Goal: Answer question/provide support

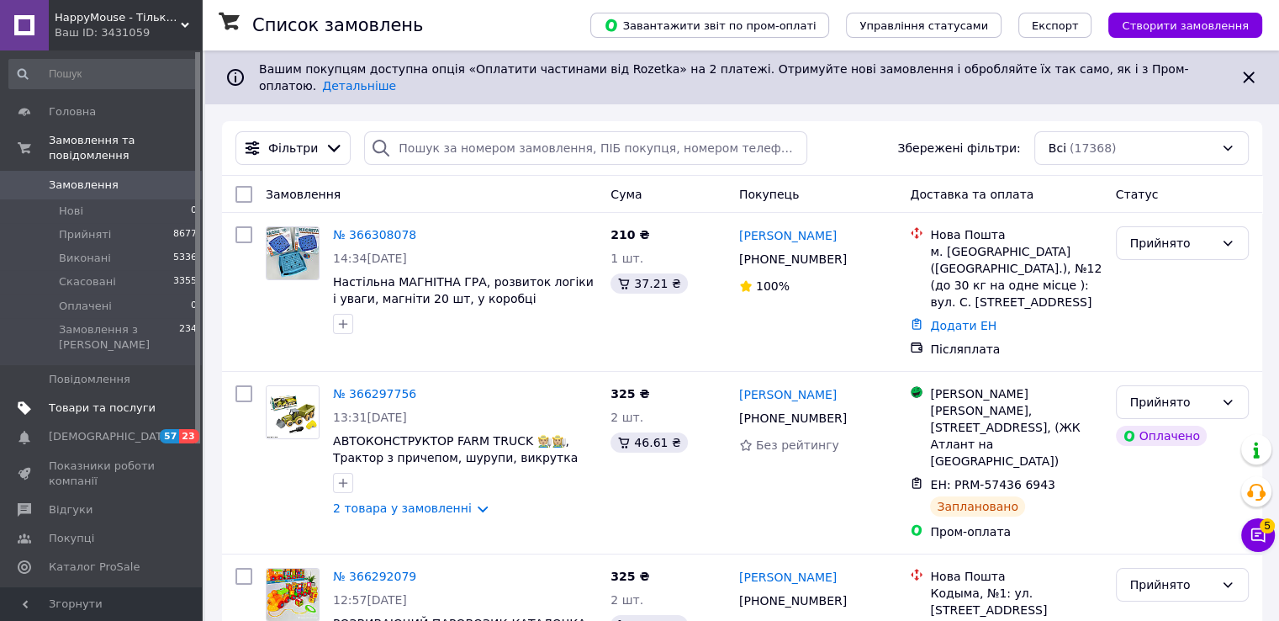
click at [116, 400] on span "Товари та послуги" at bounding box center [102, 407] width 107 height 15
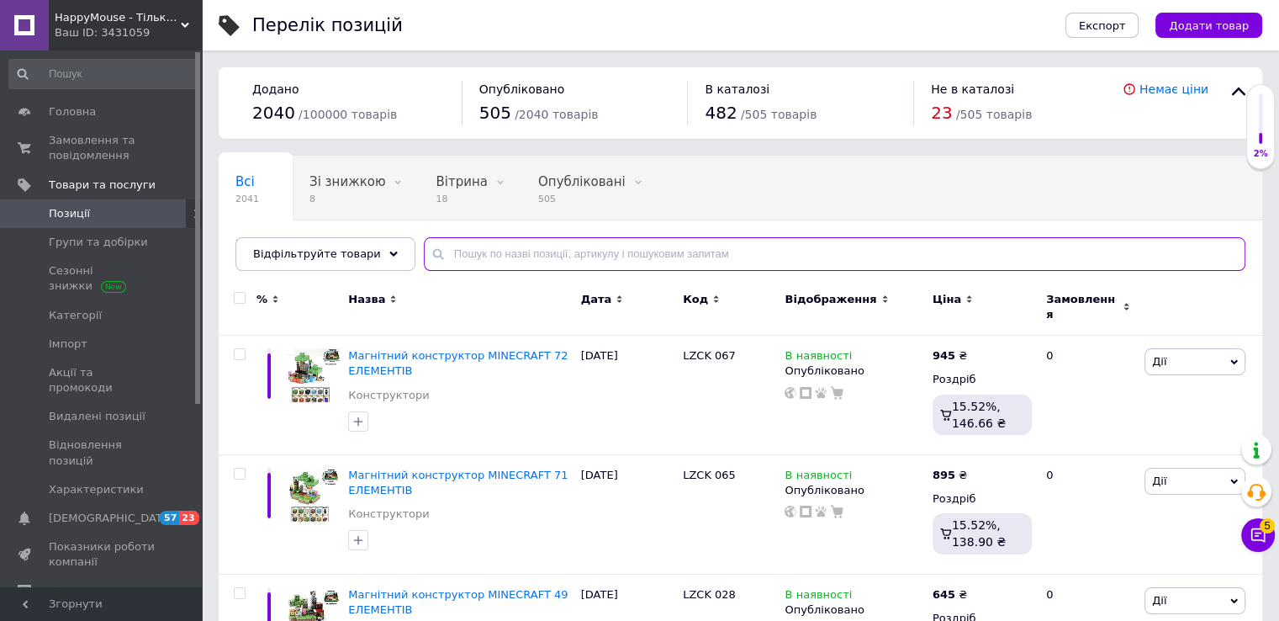
click at [566, 260] on input "text" at bounding box center [835, 254] width 822 height 34
paste input "WAKUKU вакуку"
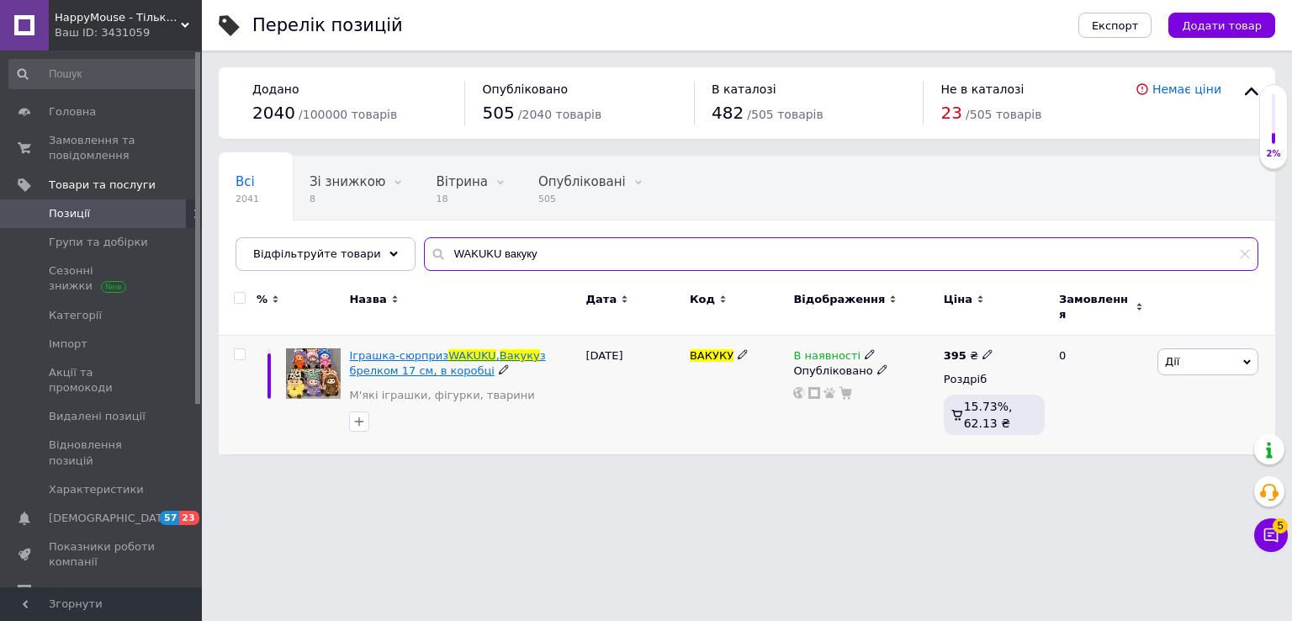
type input "WAKUKU вакуку"
click at [425, 349] on span "Іграшка-сюрприз" at bounding box center [398, 355] width 99 height 13
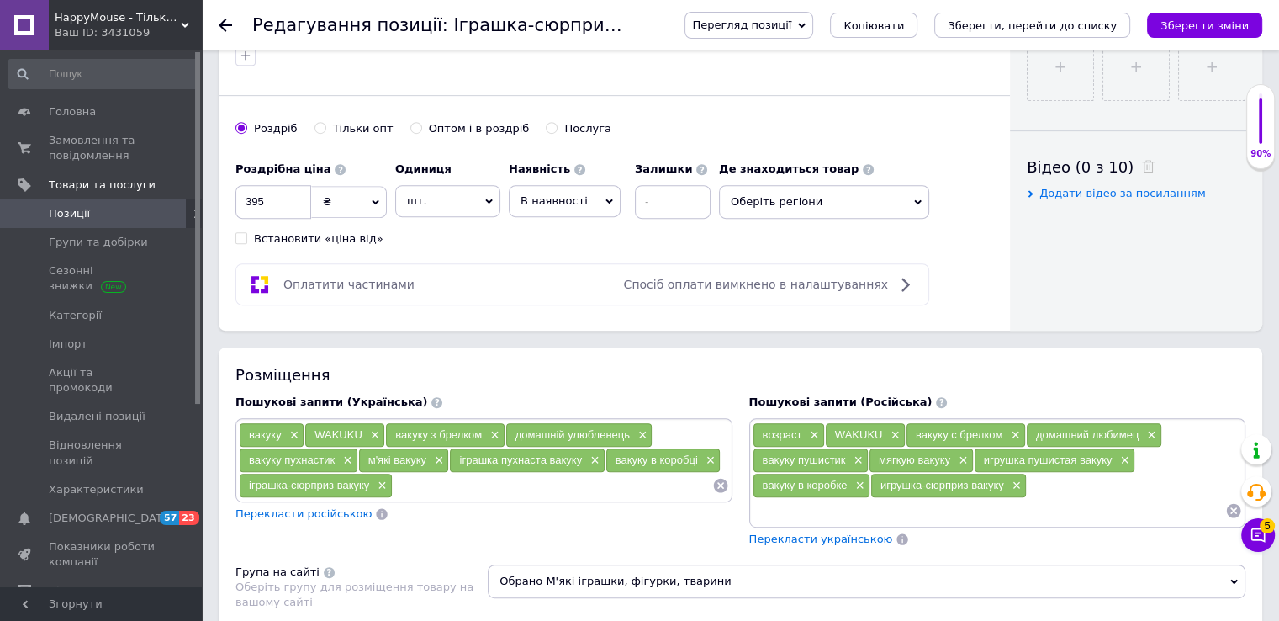
click at [567, 199] on span "В наявності" at bounding box center [554, 200] width 67 height 13
click at [564, 239] on li "Немає в наявності" at bounding box center [565, 243] width 110 height 39
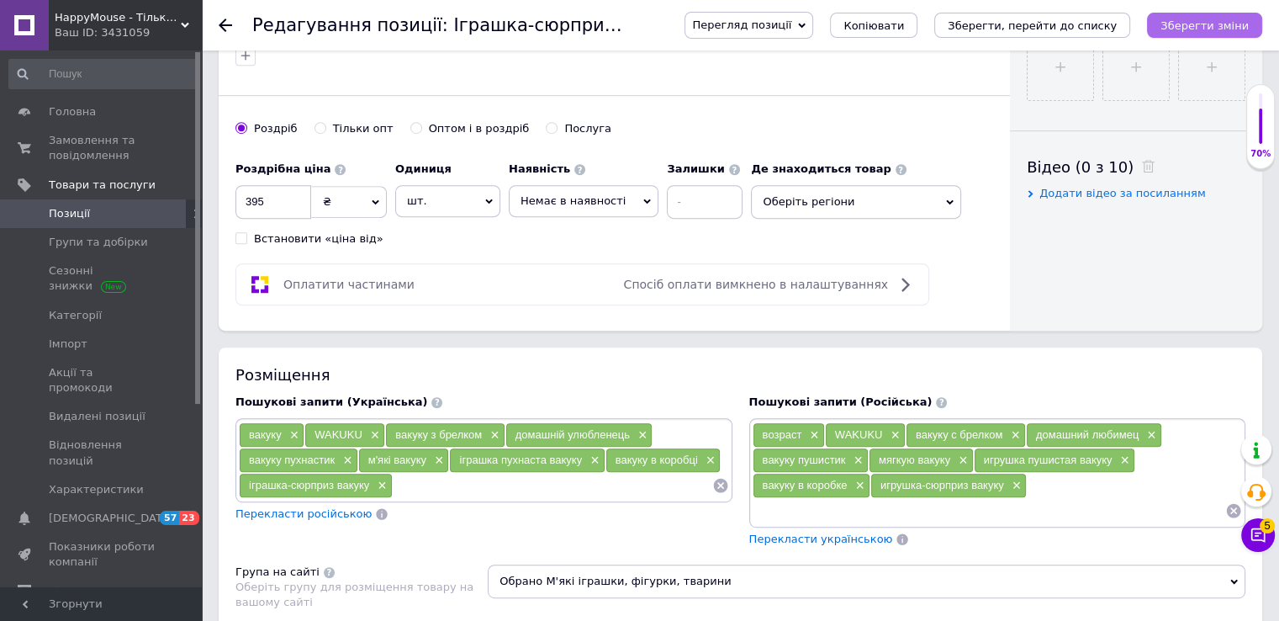
click at [1171, 24] on button "Зберегти зміни" at bounding box center [1204, 25] width 115 height 25
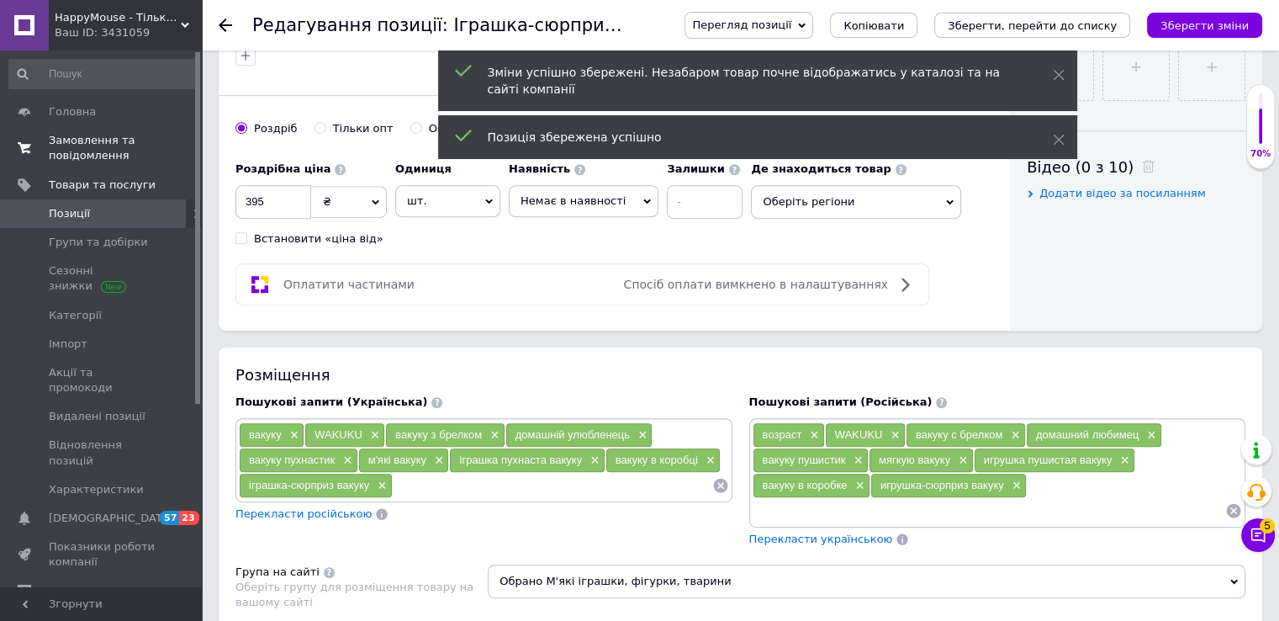
click at [101, 145] on span "Замовлення та повідомлення" at bounding box center [102, 148] width 107 height 30
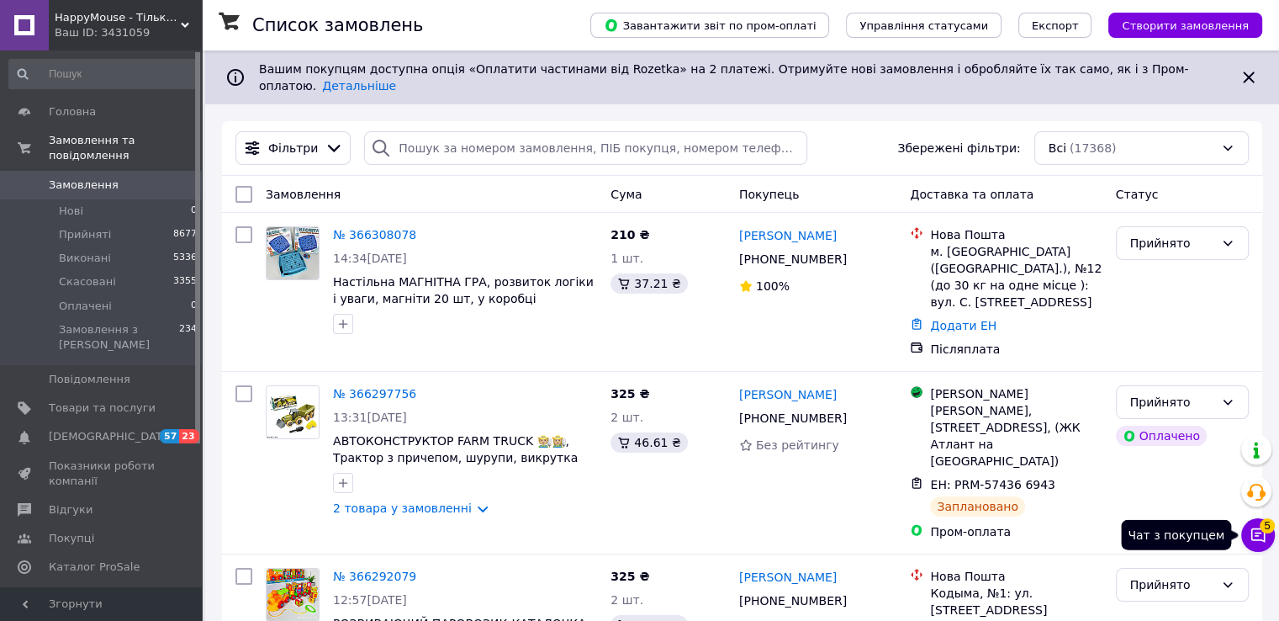
click at [1258, 532] on icon at bounding box center [1259, 535] width 14 height 14
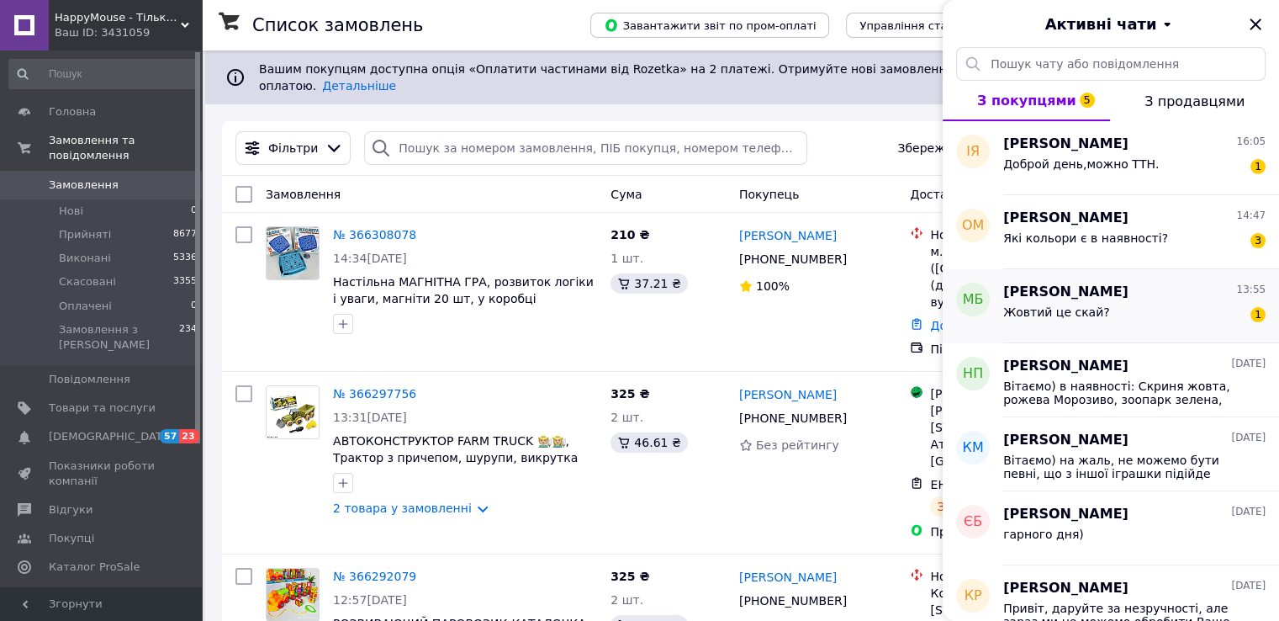
click at [1088, 317] on span "Жовтий це скай?" at bounding box center [1056, 311] width 107 height 13
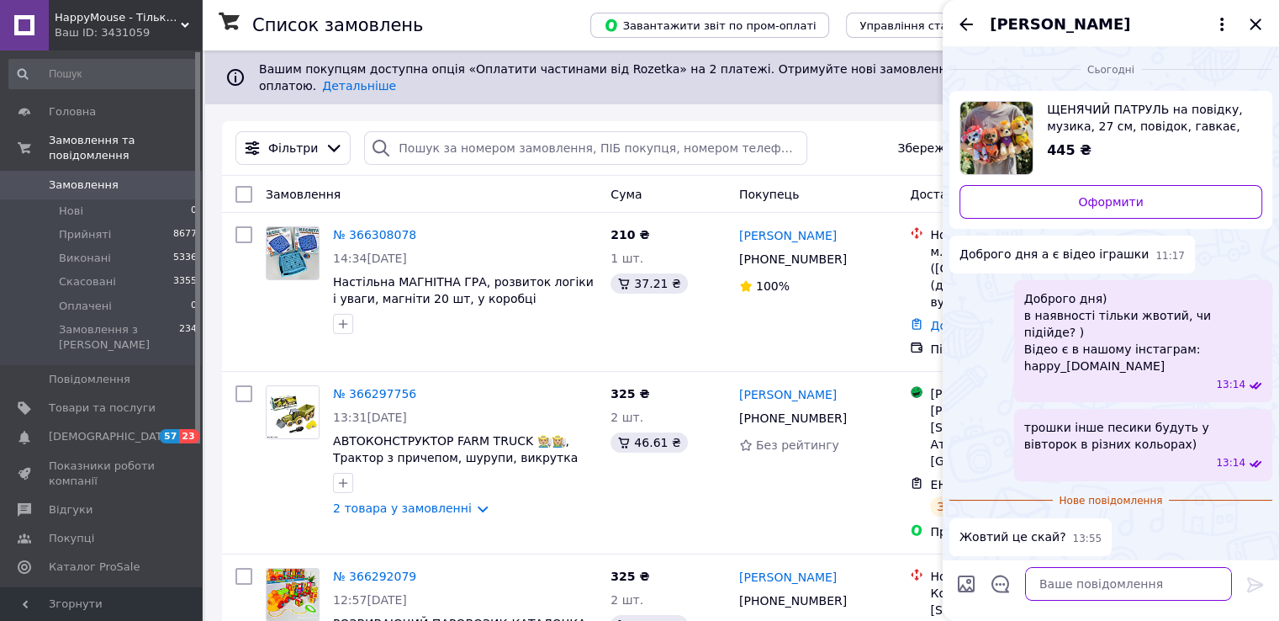
click at [1086, 580] on textarea at bounding box center [1128, 584] width 207 height 34
type textarea "Жовтий це Кремез) Скай рожевого кольору)"
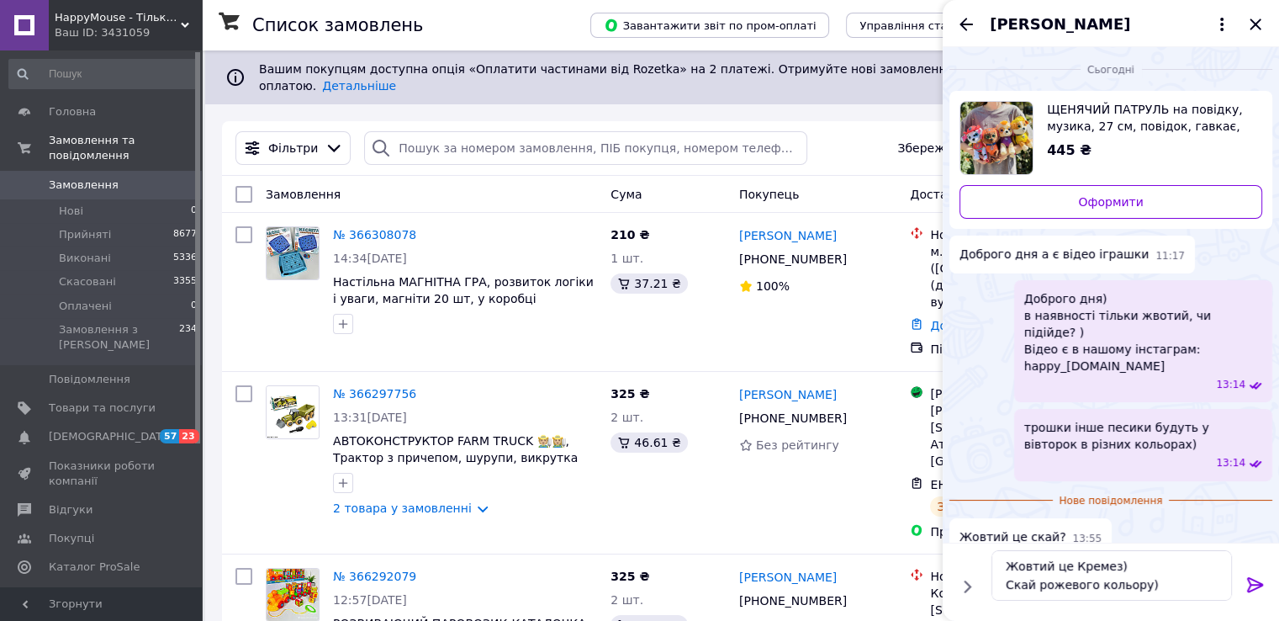
click at [1263, 580] on icon at bounding box center [1256, 585] width 20 height 20
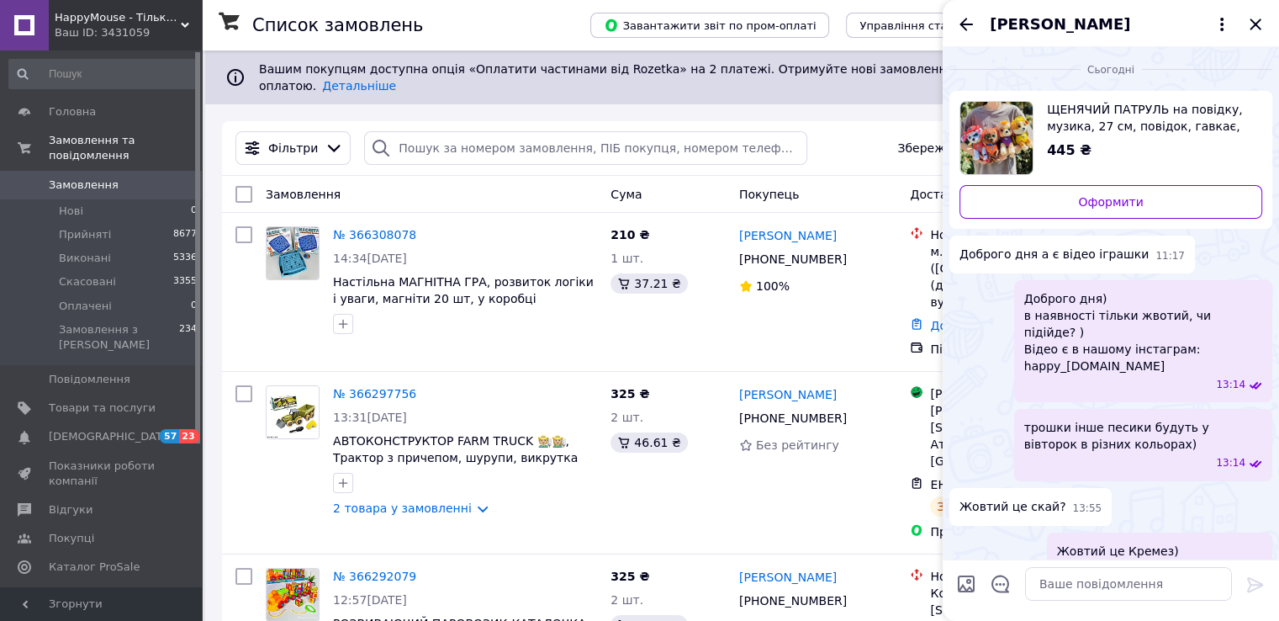
scroll to position [17, 0]
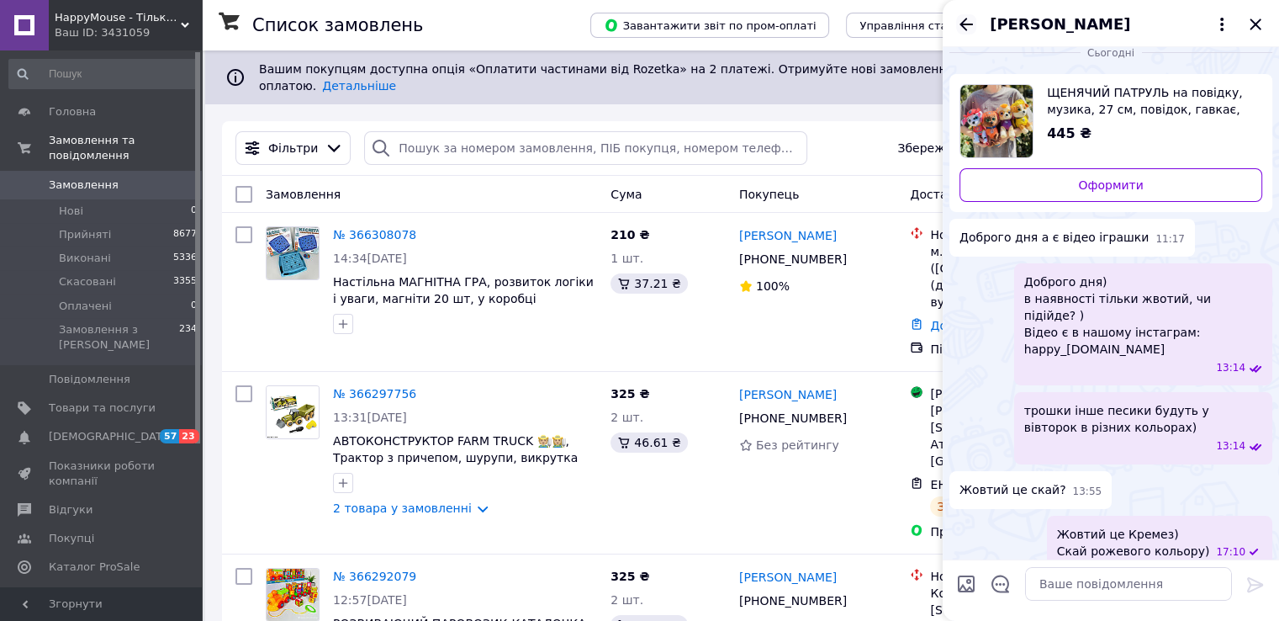
click at [962, 24] on icon "Назад" at bounding box center [966, 24] width 13 height 13
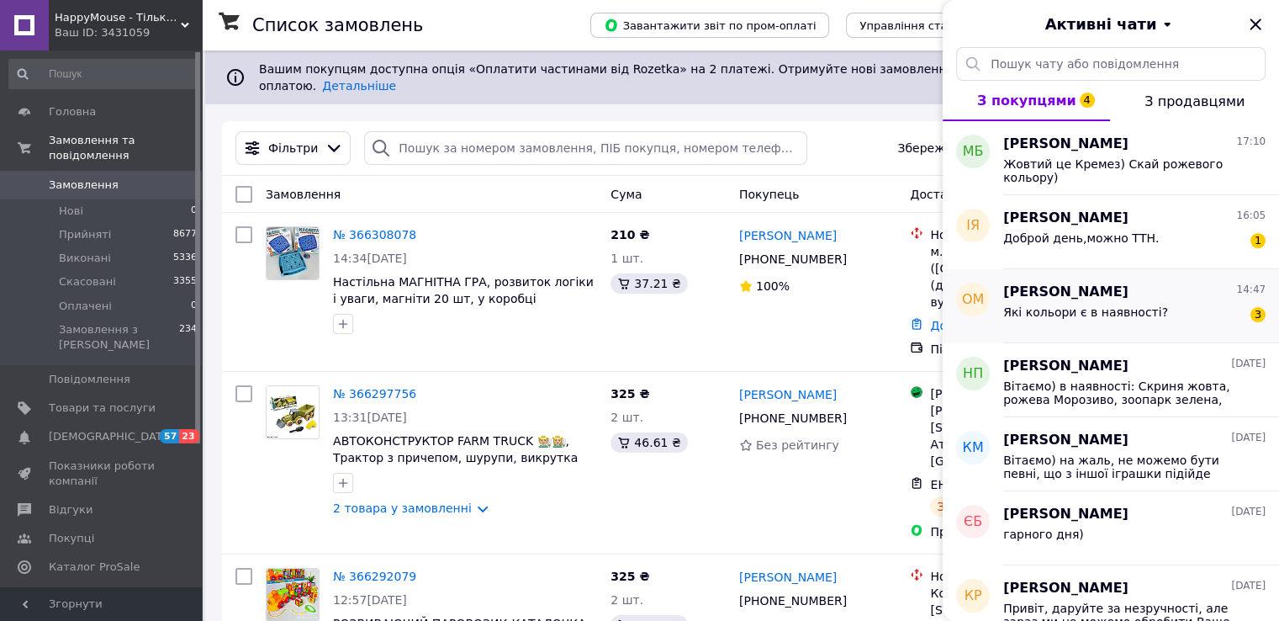
click at [1085, 309] on span "Які кольори є в наявності?" at bounding box center [1085, 311] width 165 height 13
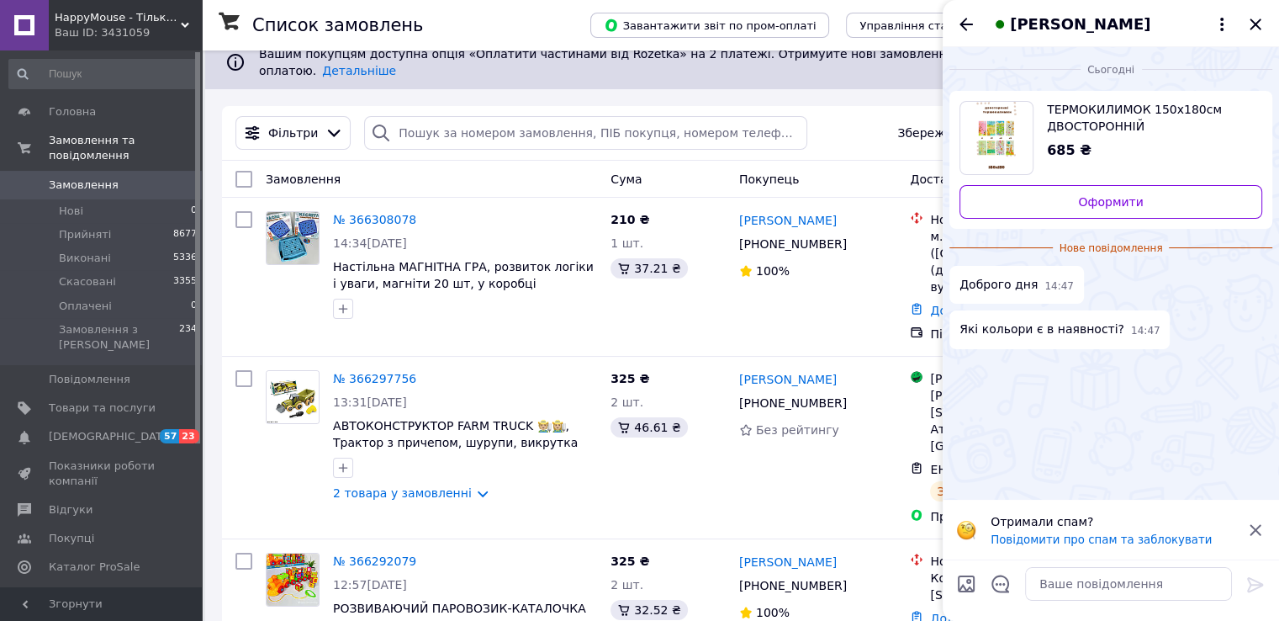
scroll to position [0, 0]
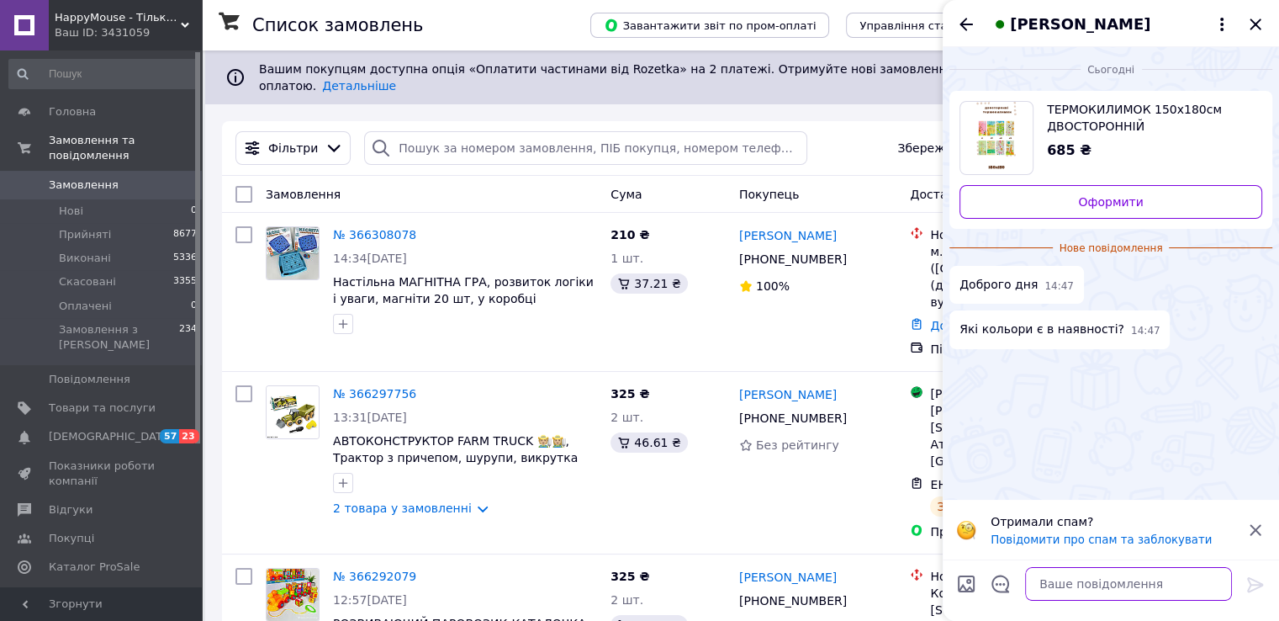
click at [1061, 590] on textarea at bounding box center [1128, 584] width 207 height 34
paste textarea "C1"
paste textarea "С9."
click at [1095, 597] on textarea "Вітаємо) в наявності: C1, С9" at bounding box center [1112, 584] width 241 height 34
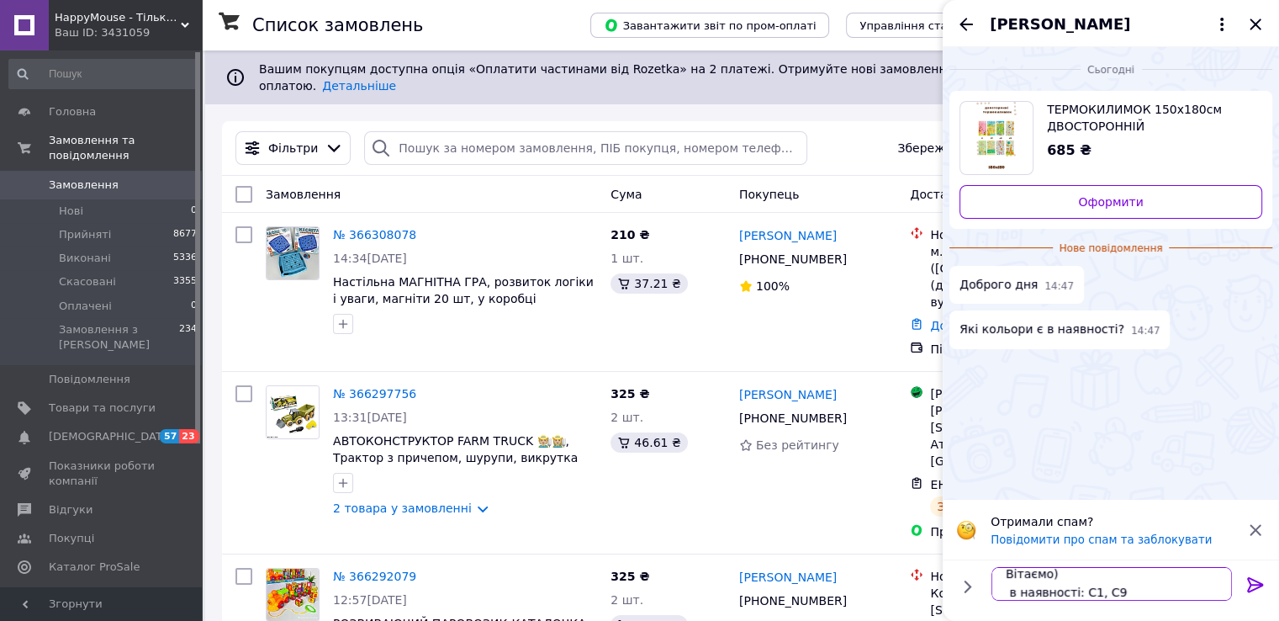
paste textarea "С2"
paste textarea "С6"
click at [1113, 601] on div "Вітаємо) в наявності: C1, С2, С6С9 Вітаємо) в наявності: C1, С2, С6С9" at bounding box center [1112, 583] width 254 height 47
click at [1104, 591] on textarea "Вітаємо) в наявності: C1, С2, С6С9" at bounding box center [1112, 584] width 241 height 34
click at [1137, 590] on textarea "Вітаємо) в наявності: C1, С2, С6С9" at bounding box center [1112, 584] width 241 height 34
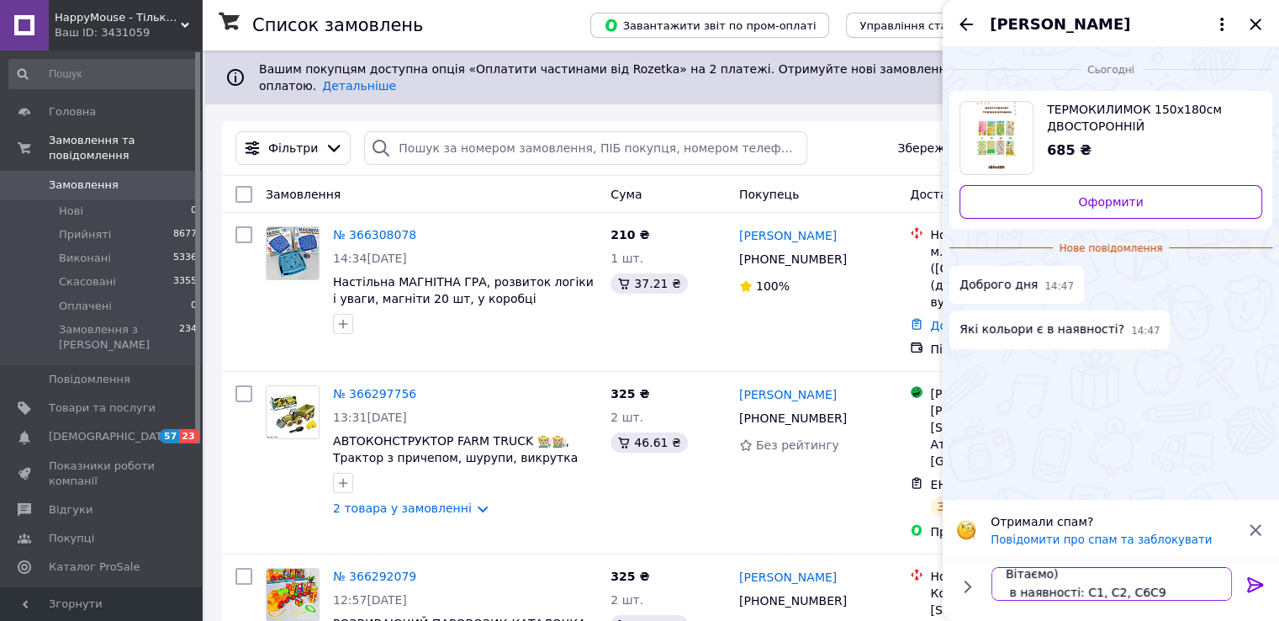
click at [1130, 594] on textarea "Вітаємо) в наявності: C1, С2, С6С9" at bounding box center [1112, 584] width 241 height 34
click at [1157, 593] on textarea "Вітаємо) в наявності: C1, С2, С6, С9" at bounding box center [1112, 584] width 241 height 34
click at [1093, 576] on textarea "Вітаємо) в наявності: C1, С2, С6, С9" at bounding box center [1112, 584] width 241 height 34
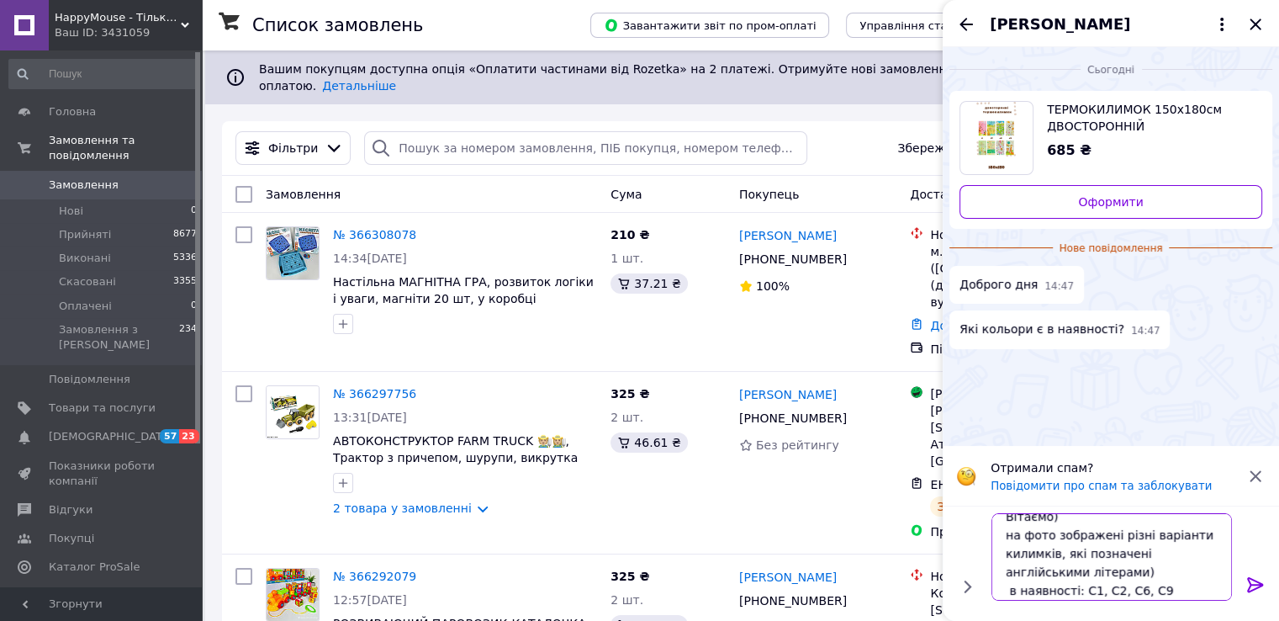
scroll to position [20, 0]
click at [1152, 584] on textarea "Вітаємо) на фото зображені різні варіанти килимків, які позначені англійськими …" at bounding box center [1112, 556] width 241 height 87
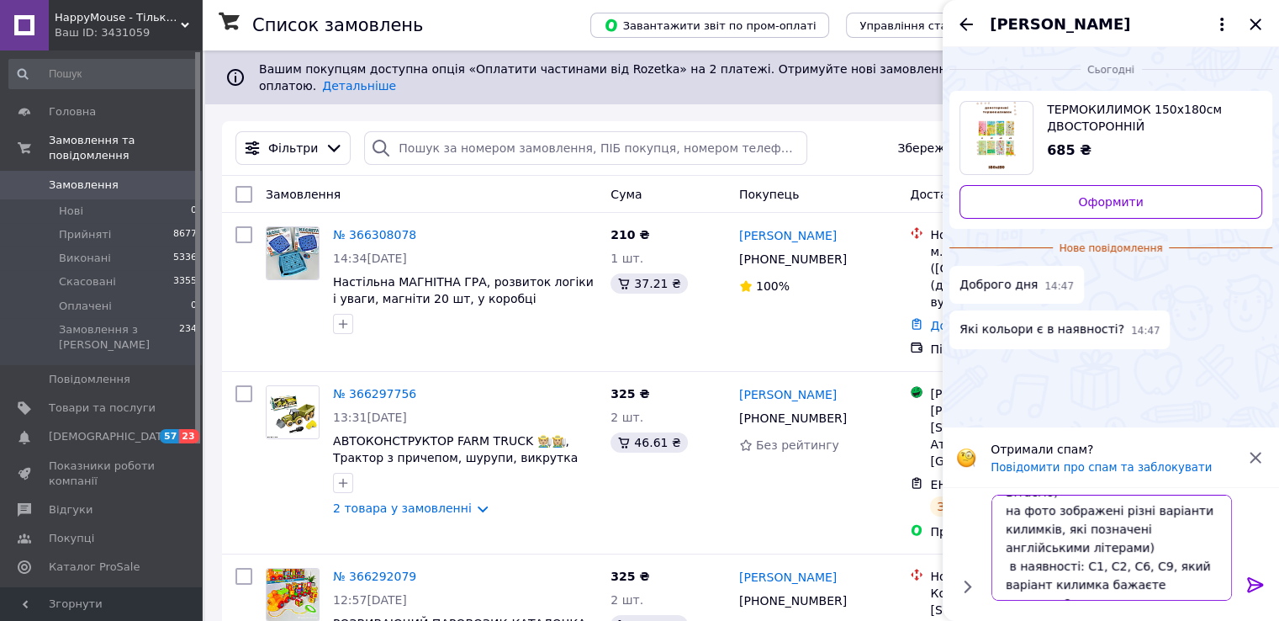
type textarea "Вітаємо) на фото зображені різні варіанти килимків, які позначені англійськими …"
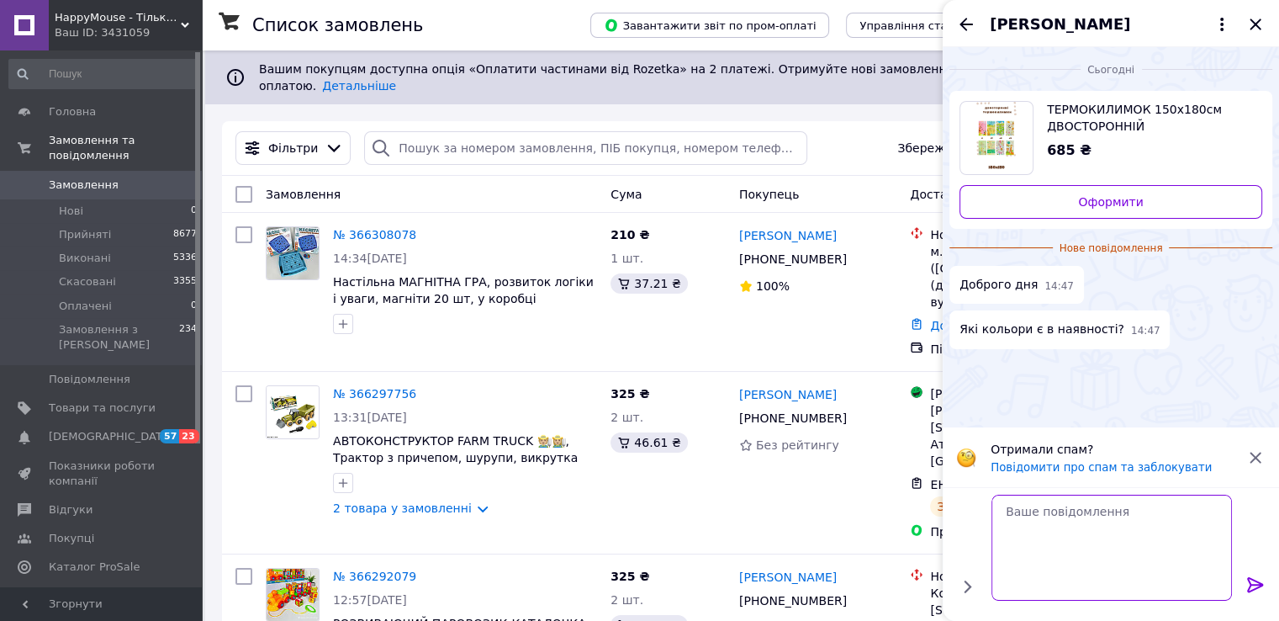
scroll to position [0, 0]
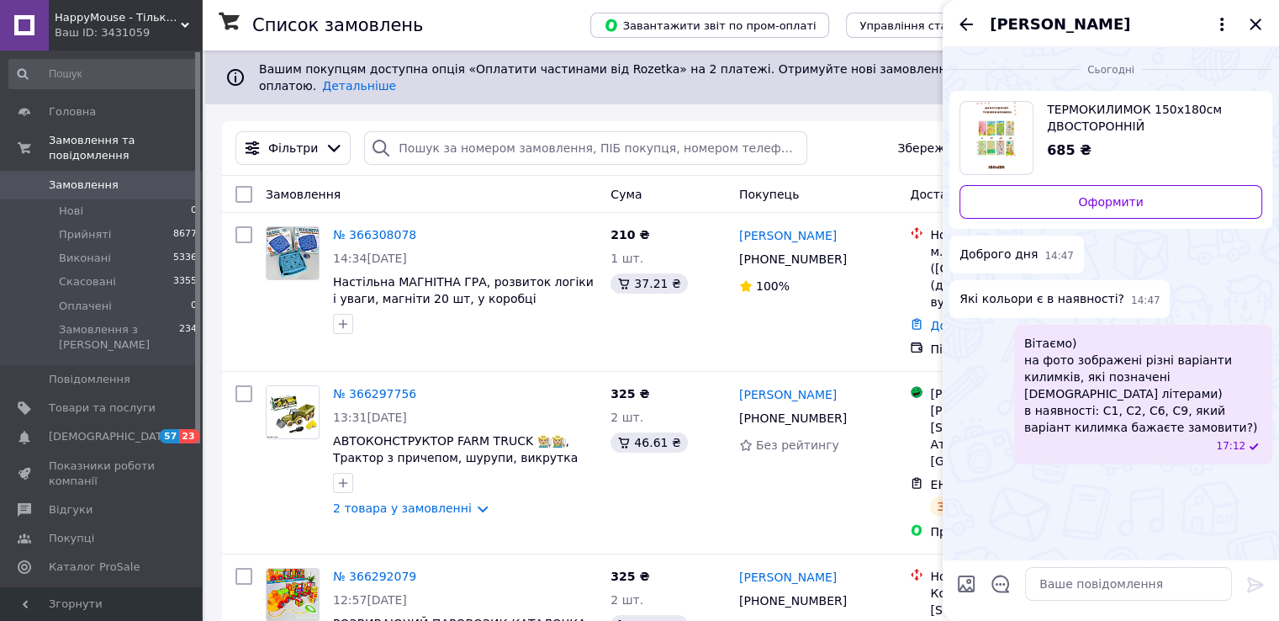
click at [1014, 126] on img "Переглянути товар" at bounding box center [997, 138] width 40 height 72
click at [1247, 21] on icon "Закрити" at bounding box center [1256, 24] width 20 height 20
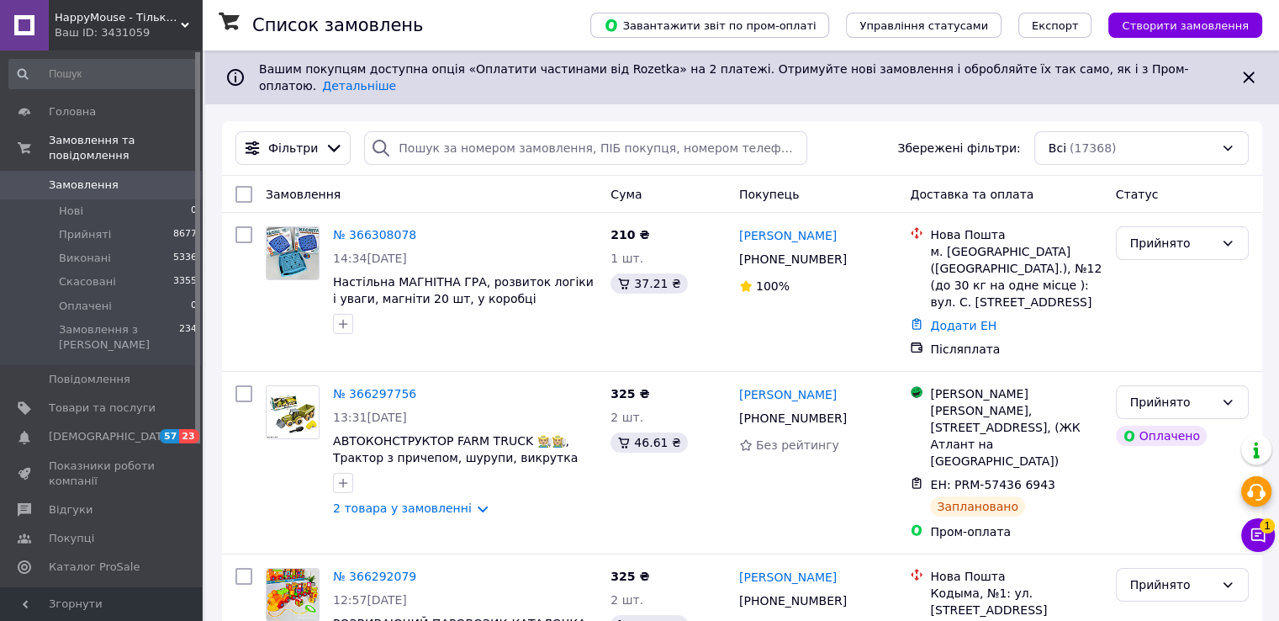
click at [1257, 542] on icon at bounding box center [1258, 535] width 17 height 17
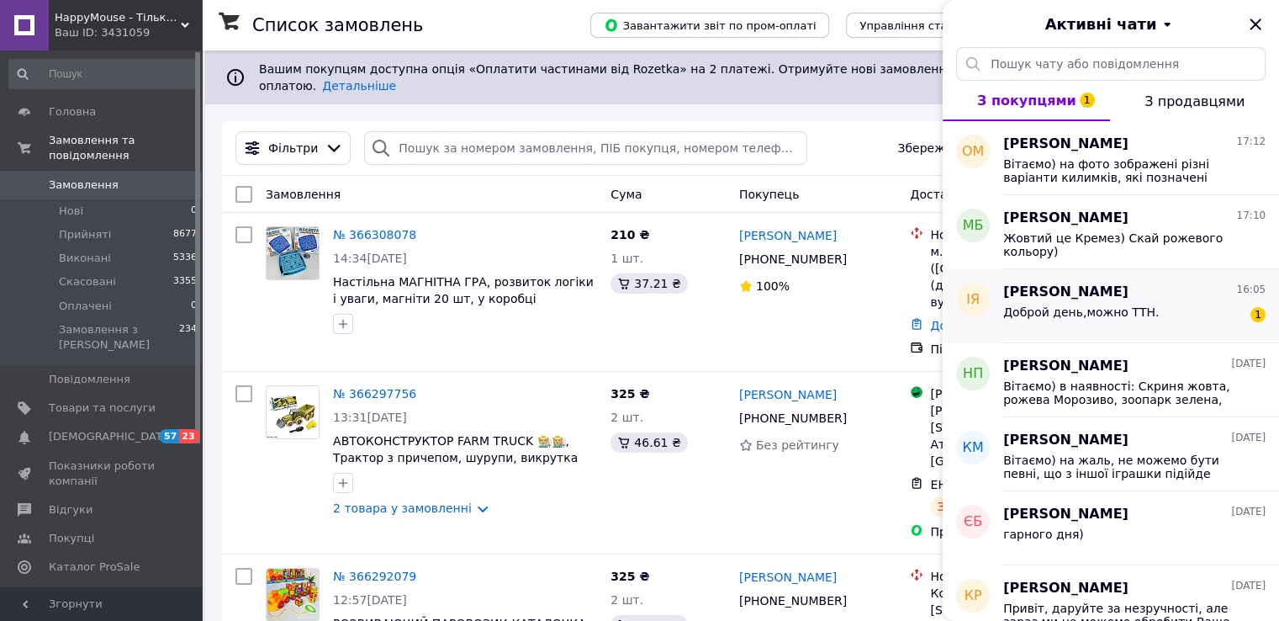
click at [1128, 309] on span "Доброй день,можно ТТН." at bounding box center [1081, 311] width 156 height 13
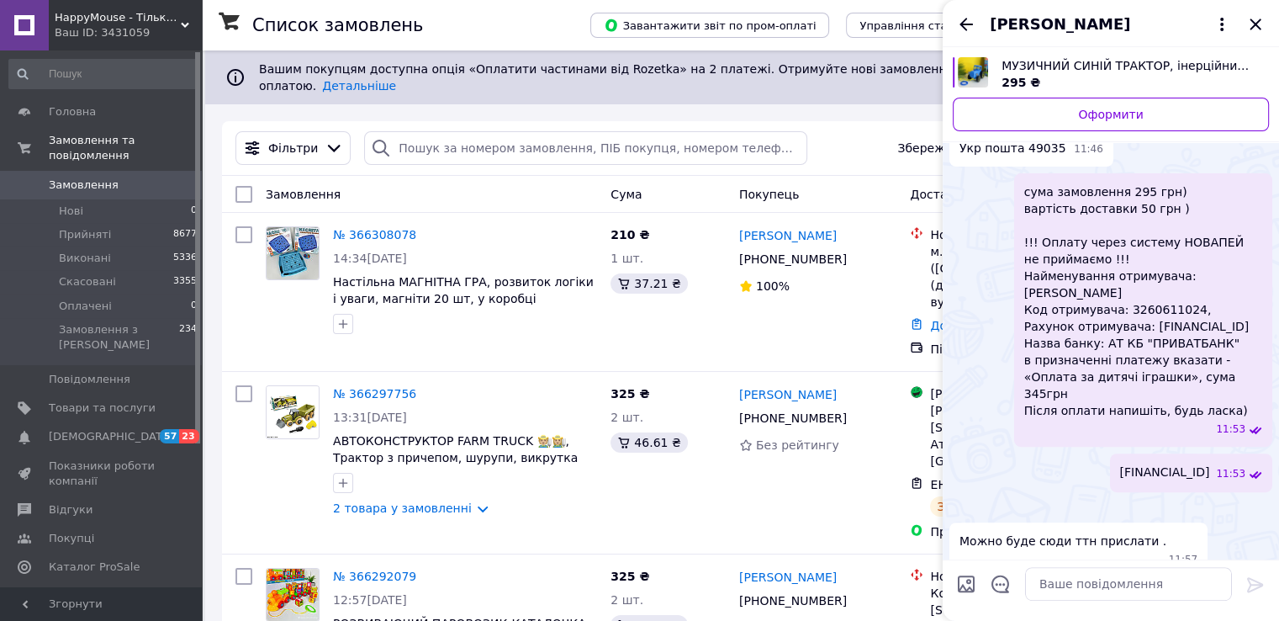
scroll to position [404, 0]
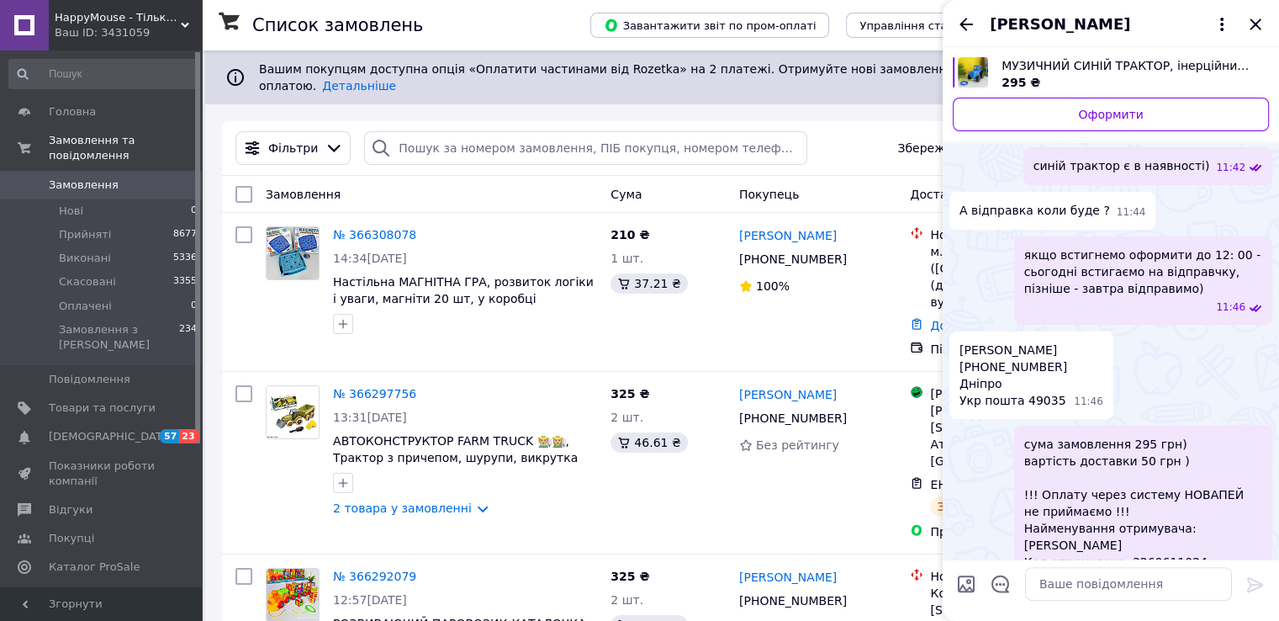
click at [988, 342] on span "[PERSON_NAME] [PHONE_NUMBER] Дніпро Укр пошта 49035" at bounding box center [1014, 375] width 108 height 67
click at [1035, 388] on span "[PERSON_NAME] [PHONE_NUMBER] Дніпро Укр пошта 49035" at bounding box center [1014, 375] width 108 height 67
click at [992, 342] on span "[PERSON_NAME] [PHONE_NUMBER] Дніпро Укр пошта 49035" at bounding box center [1014, 375] width 108 height 67
click at [988, 356] on span "[PERSON_NAME] [PHONE_NUMBER] Дніпро Укр пошта 49035" at bounding box center [1014, 375] width 108 height 67
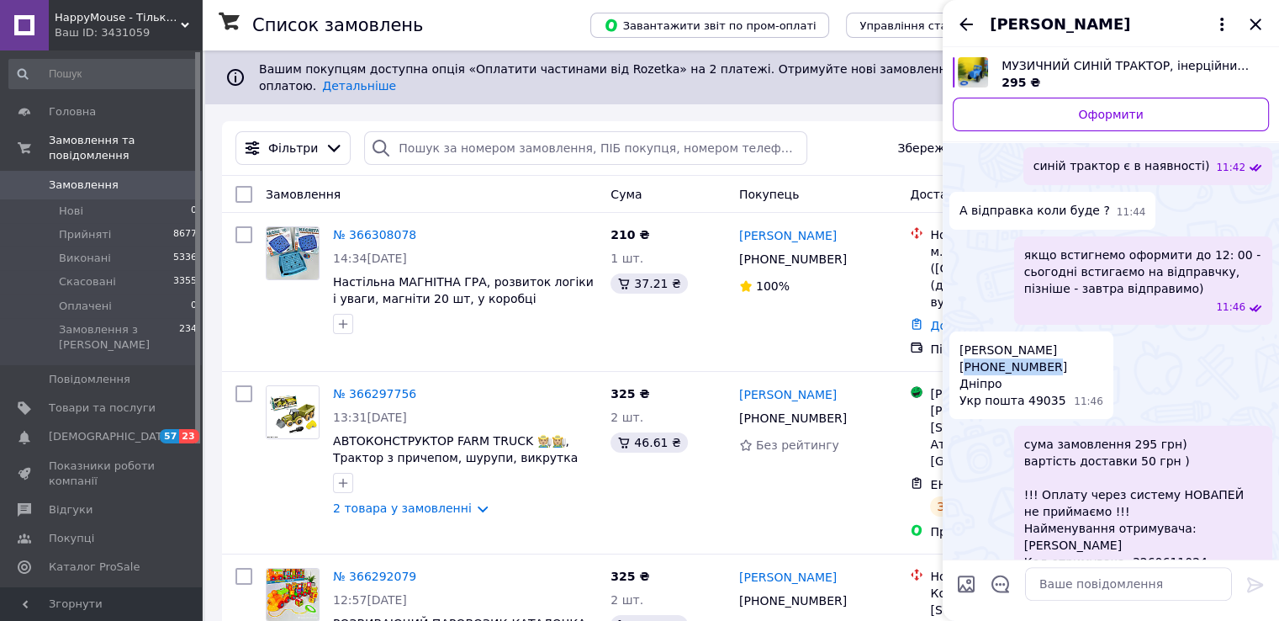
click at [988, 356] on span "[PERSON_NAME] [PHONE_NUMBER] Дніпро Укр пошта 49035" at bounding box center [1014, 375] width 108 height 67
copy span "380508634127"
click at [1083, 580] on textarea at bounding box center [1128, 584] width 207 height 34
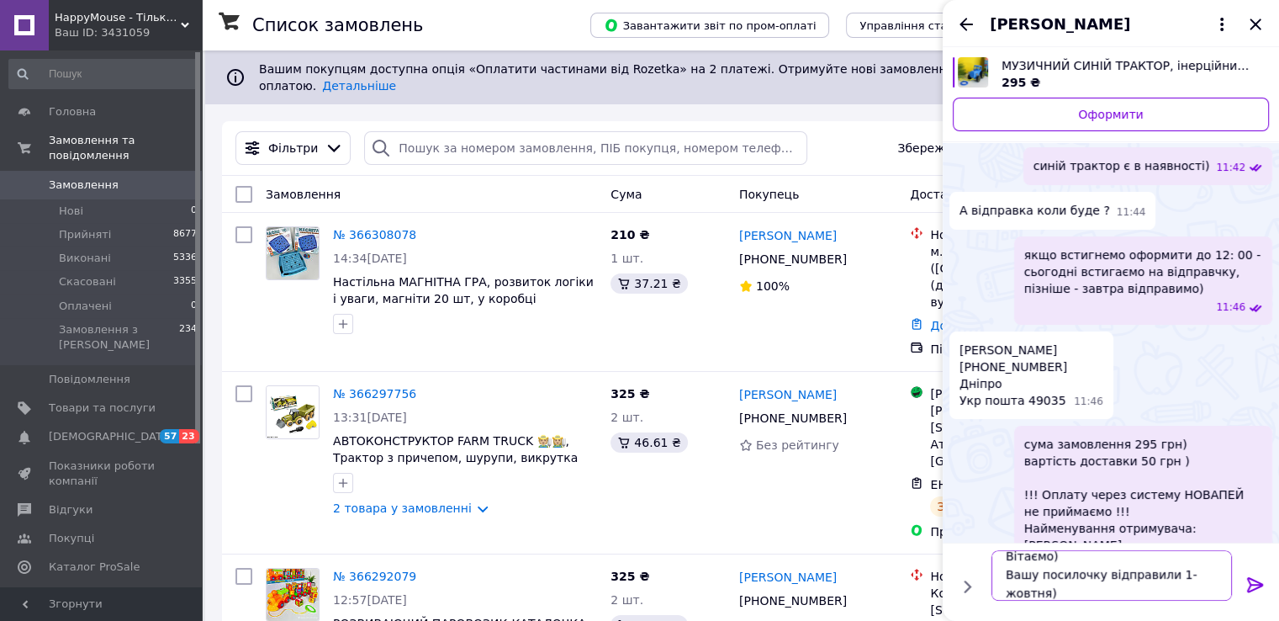
scroll to position [30, 0]
paste textarea "0503777620721"
click at [1173, 561] on textarea "Вітаємо) Вашу посилочку відправили 1- жовтня) ттн: 0503777620721" at bounding box center [1112, 575] width 241 height 50
type textarea "Вітаємо) Вашу посилочку відправили [DATE]) ттн: 0503777620721"
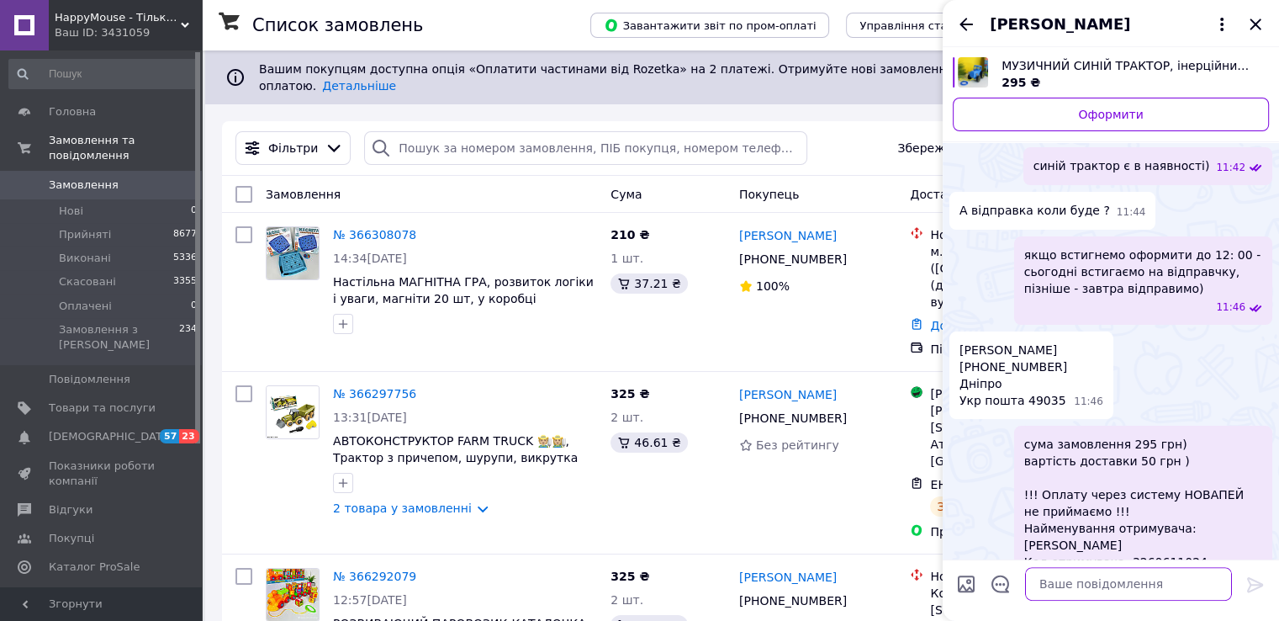
scroll to position [1312, 0]
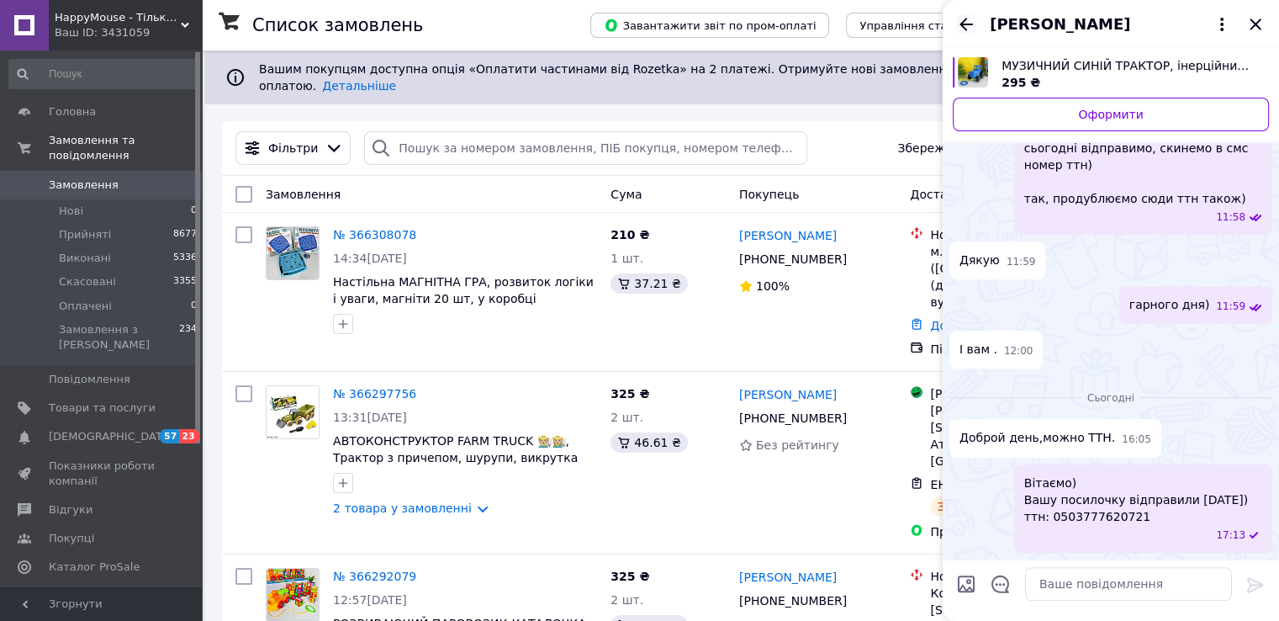
click at [961, 19] on icon "Назад" at bounding box center [966, 24] width 20 height 20
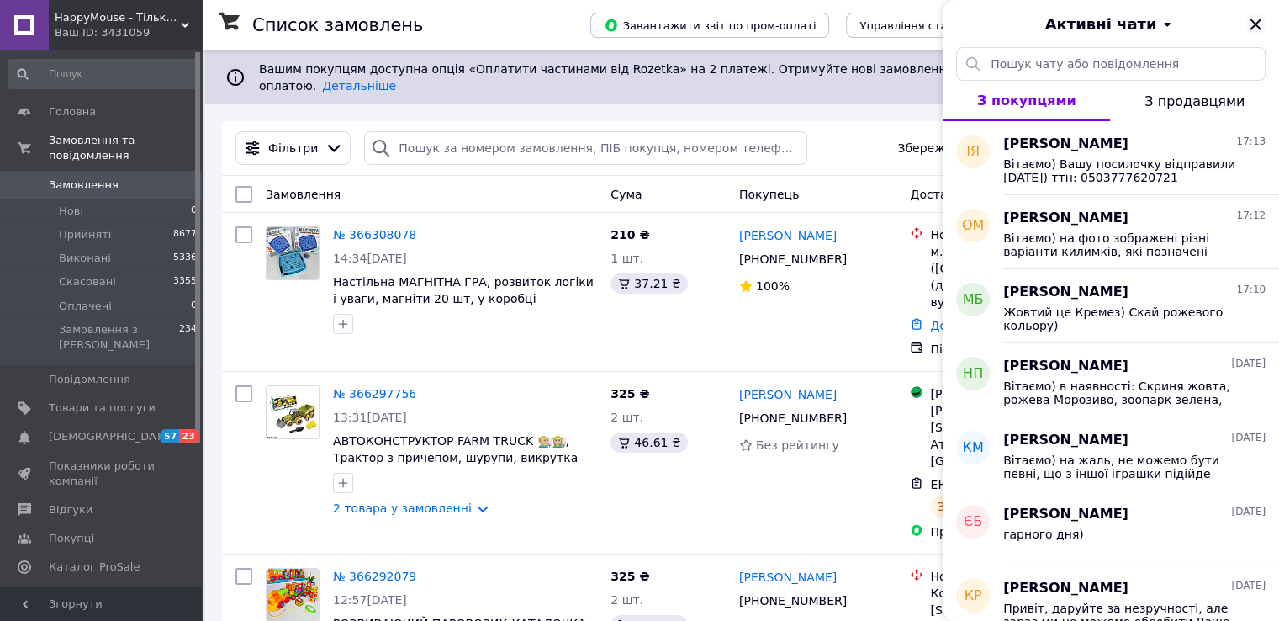
click at [1248, 24] on icon "Закрити" at bounding box center [1256, 24] width 20 height 20
